Goal: Task Accomplishment & Management: Manage account settings

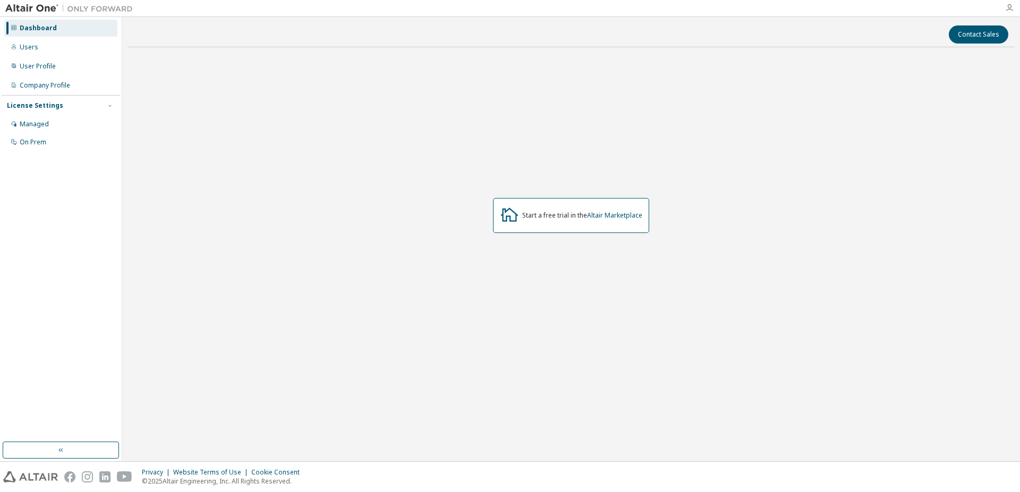
click at [1007, 4] on icon "button" at bounding box center [1009, 8] width 8 height 8
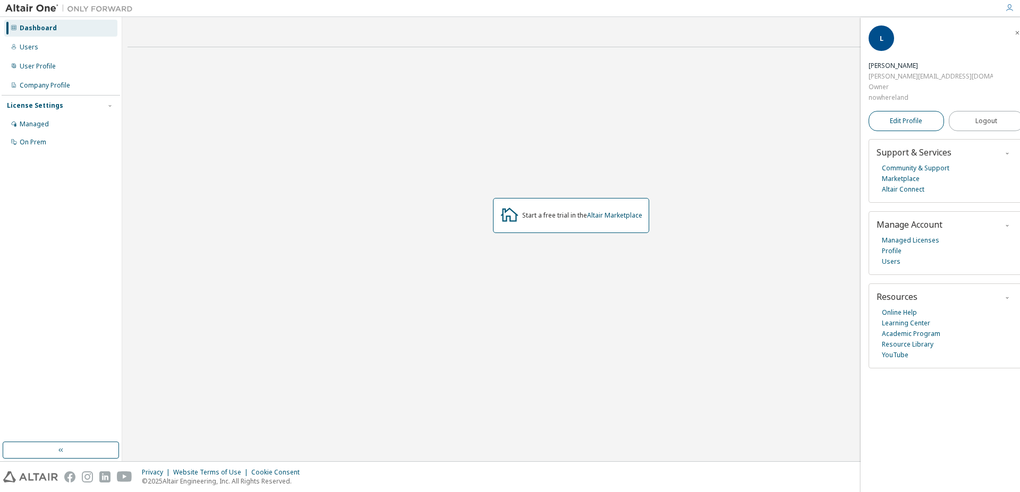
click at [901, 117] on span "Edit Profile" at bounding box center [906, 121] width 32 height 8
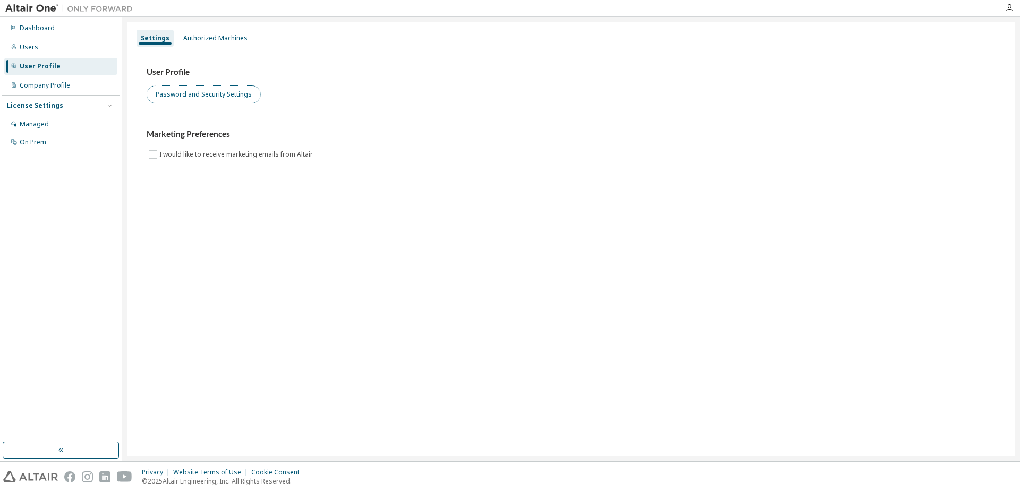
click at [191, 97] on button "Password and Security Settings" at bounding box center [204, 95] width 114 height 18
click at [197, 96] on button "Password and Security Settings" at bounding box center [204, 95] width 114 height 18
